Goal: Task Accomplishment & Management: Manage account settings

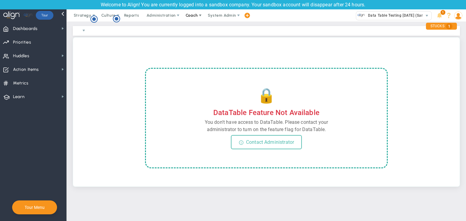
click at [198, 16] on span at bounding box center [200, 15] width 5 height 5
click at [51, 28] on span "Dashboards Dashboards" at bounding box center [33, 29] width 66 height 14
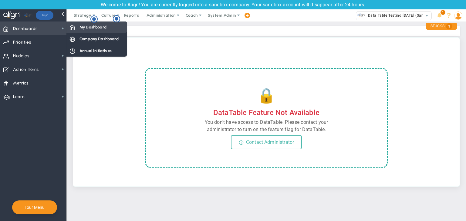
click at [82, 25] on span "My Dashboard" at bounding box center [92, 27] width 27 height 6
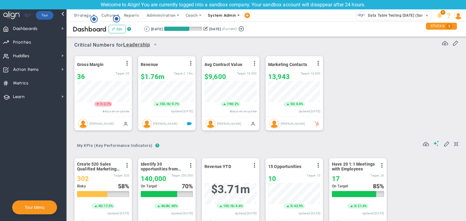
click at [219, 12] on span "System Admin" at bounding box center [222, 15] width 38 height 12
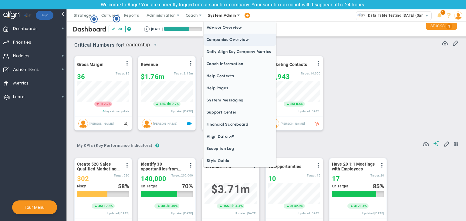
click at [229, 44] on span "Companies Overview" at bounding box center [240, 40] width 73 height 12
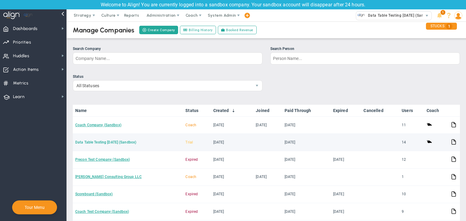
click at [113, 140] on link "Data Table Testing [DATE] (Sandbox)" at bounding box center [105, 142] width 61 height 4
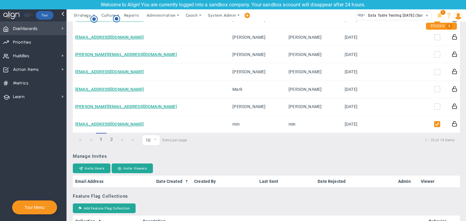
click at [42, 25] on span "Dashboards Dashboards" at bounding box center [33, 29] width 66 height 14
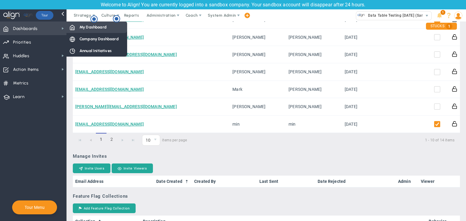
click at [75, 25] on div "My Dashboard" at bounding box center [96, 27] width 61 height 12
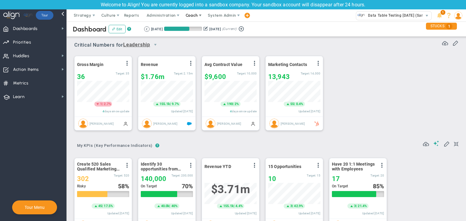
click at [189, 15] on span "Coach" at bounding box center [192, 15] width 12 height 5
click at [192, 28] on span "Schedule Meeting" at bounding box center [202, 28] width 43 height 12
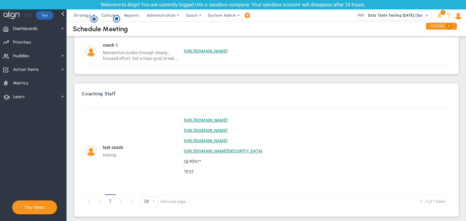
scroll to position [40, 0]
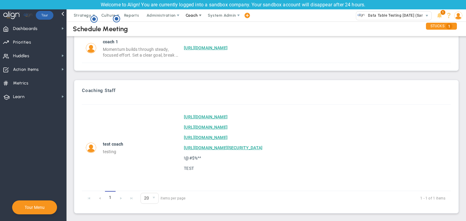
click at [196, 14] on span "Coach" at bounding box center [192, 15] width 12 height 5
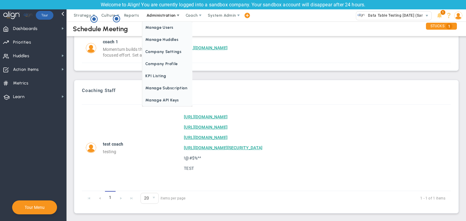
click at [157, 15] on span "Administration" at bounding box center [161, 15] width 29 height 5
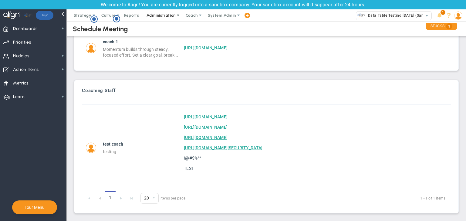
click at [157, 15] on span "Administration" at bounding box center [161, 15] width 29 height 5
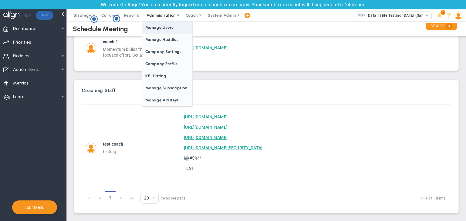
click at [162, 28] on span "Manage Users" at bounding box center [167, 28] width 50 height 12
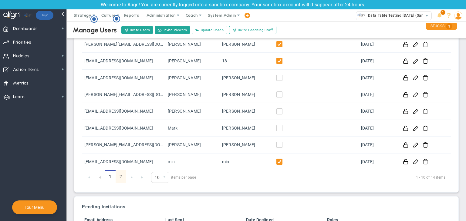
click at [120, 173] on link "2" at bounding box center [121, 177] width 11 height 13
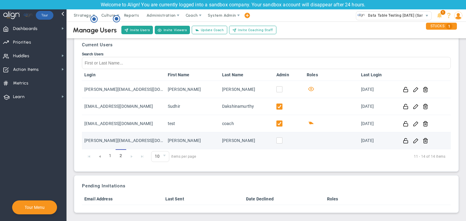
scroll to position [12, 0]
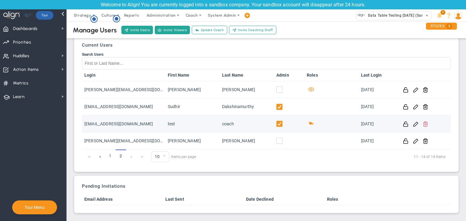
click at [424, 123] on span at bounding box center [426, 124] width 6 height 6
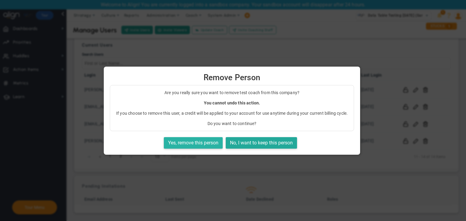
click at [189, 145] on button "Yes, remove this person" at bounding box center [193, 143] width 59 height 12
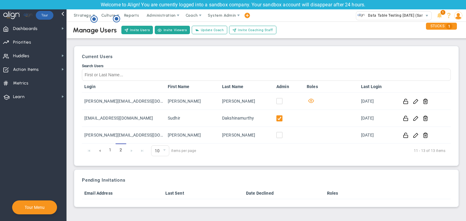
scroll to position [0, 0]
click at [195, 13] on span "Coach" at bounding box center [192, 15] width 12 height 5
click at [195, 24] on span "Schedule Meeting" at bounding box center [202, 28] width 43 height 12
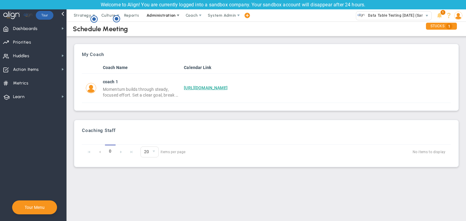
click at [160, 16] on span "Administration" at bounding box center [161, 15] width 29 height 5
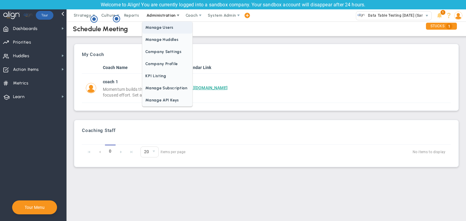
click at [166, 32] on span "Manage Users" at bounding box center [167, 28] width 50 height 12
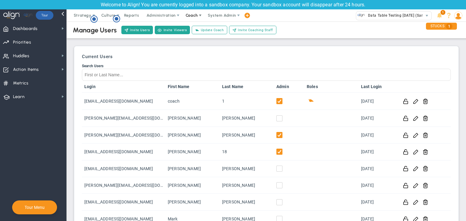
click at [198, 15] on span at bounding box center [200, 15] width 5 height 5
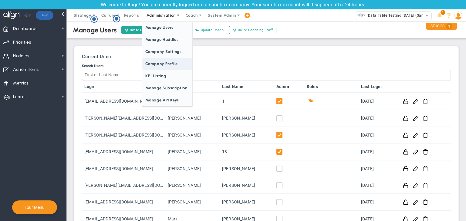
click at [161, 63] on span "Company Profile" at bounding box center [167, 64] width 50 height 12
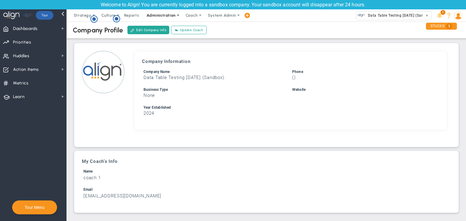
drag, startPoint x: 259, startPoint y: 18, endPoint x: 167, endPoint y: 14, distance: 92.3
click at [167, 14] on span "Administration" at bounding box center [161, 15] width 29 height 5
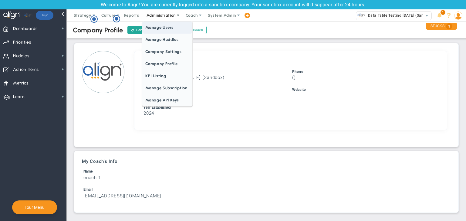
click at [169, 27] on span "Manage Users" at bounding box center [167, 28] width 50 height 12
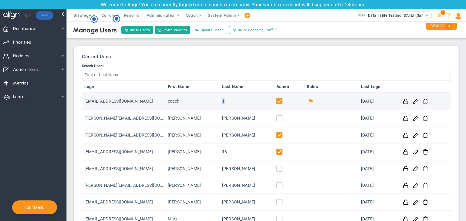
drag, startPoint x: 220, startPoint y: 101, endPoint x: 228, endPoint y: 101, distance: 7.9
click at [228, 101] on td "1" at bounding box center [247, 101] width 54 height 17
drag, startPoint x: 228, startPoint y: 101, endPoint x: 218, endPoint y: 101, distance: 9.7
click at [220, 101] on td "1" at bounding box center [247, 101] width 54 height 17
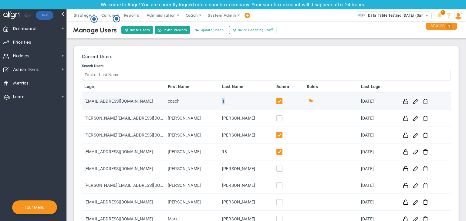
click at [220, 101] on td "1" at bounding box center [247, 101] width 54 height 17
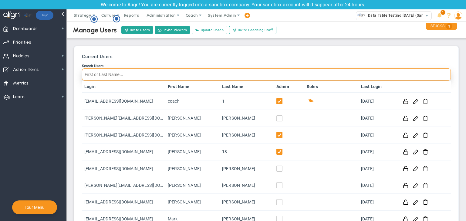
click at [255, 72] on input "Search Users" at bounding box center [266, 75] width 369 height 12
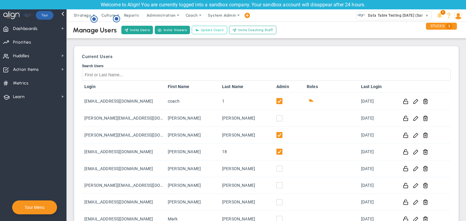
click at [214, 32] on span "Update Coach" at bounding box center [212, 30] width 23 height 5
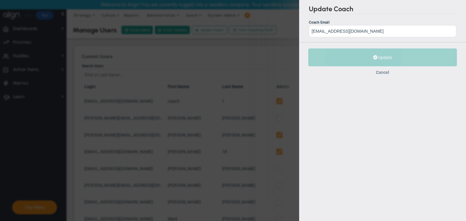
click at [379, 72] on button "Cancel" at bounding box center [382, 72] width 13 height 5
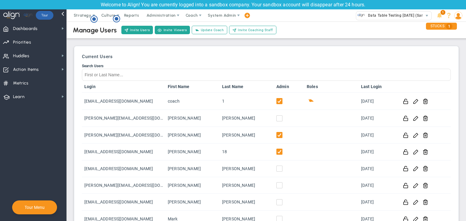
click at [285, 28] on div "Manage Users Invite Users Invite Viewers Add Coach Update Coach Invite Coaching…" at bounding box center [266, 30] width 411 height 17
click at [249, 30] on span "Invite Coaching Staff" at bounding box center [255, 30] width 35 height 5
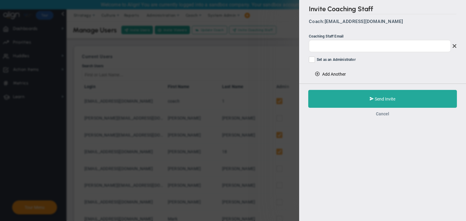
click at [383, 114] on button "Cancel" at bounding box center [382, 114] width 13 height 5
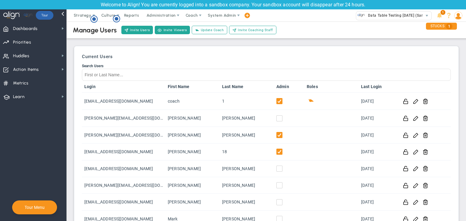
click at [279, 28] on div "Manage Users Invite Users Invite Viewers Add Coach Update Coach Invite Coaching…" at bounding box center [266, 30] width 411 height 17
click at [283, 17] on div "Strategy One Page Strategic Plan Alignment Checklist 4D Vision Summary Function…" at bounding box center [233, 15] width 466 height 12
click at [459, 18] on img at bounding box center [458, 16] width 8 height 8
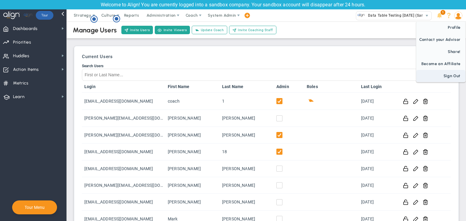
click at [450, 71] on span "Sign Out" at bounding box center [440, 76] width 49 height 12
